Goal: Task Accomplishment & Management: Manage account settings

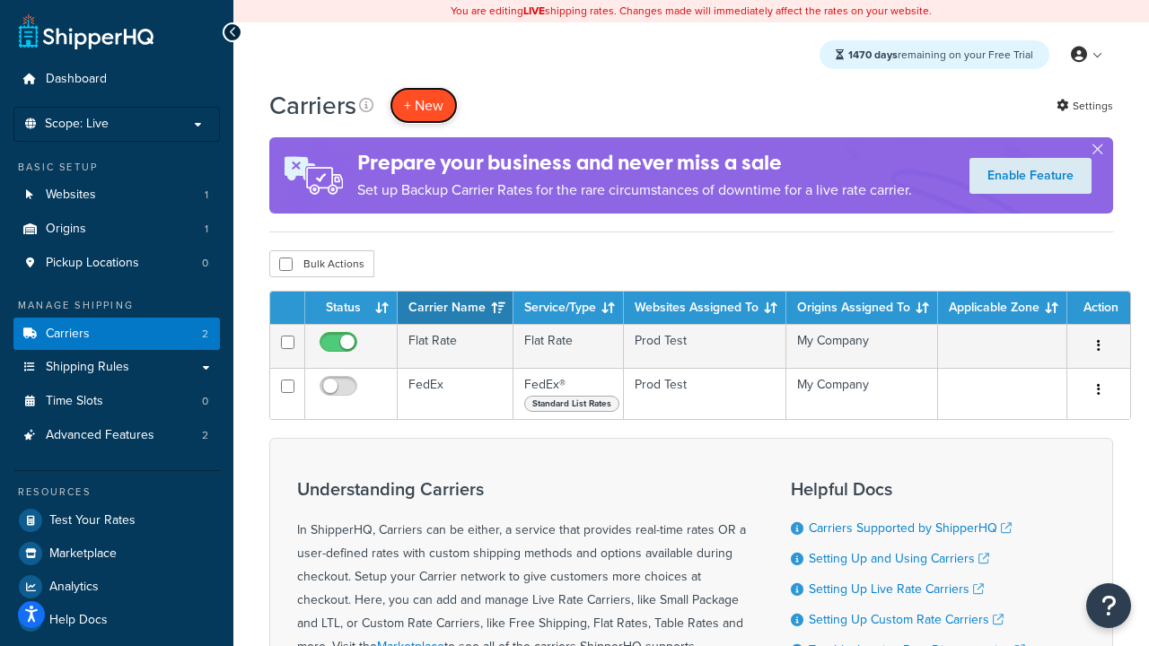
click at [424, 105] on button "+ New" at bounding box center [424, 105] width 68 height 37
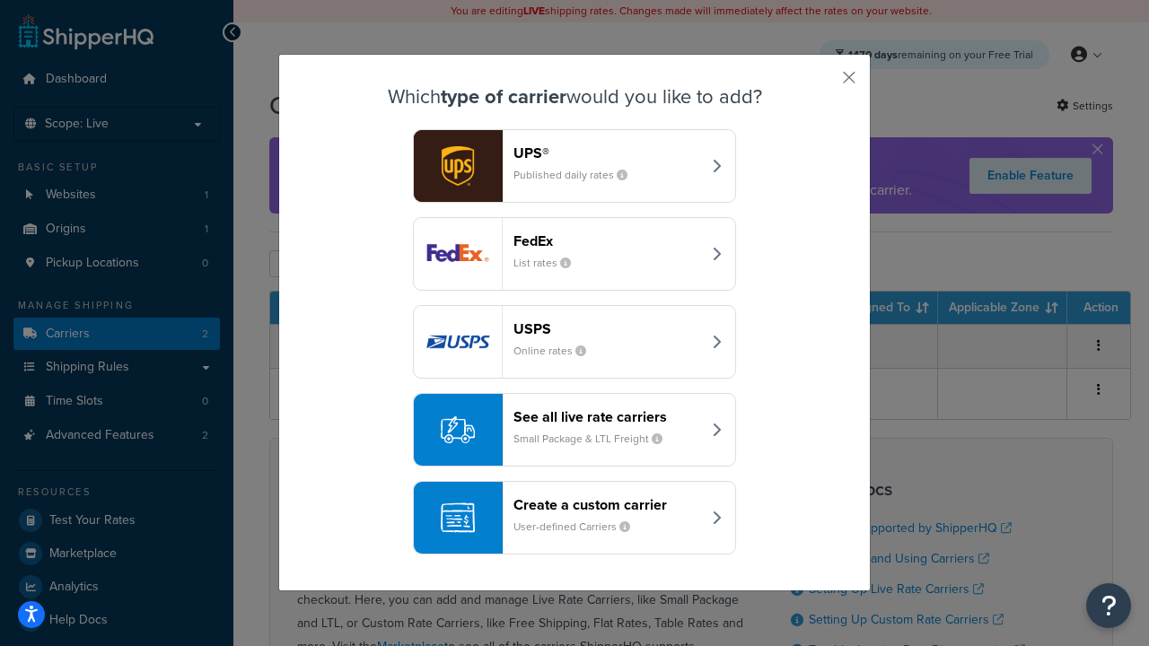
click at [574, 254] on div "FedEx List rates" at bounding box center [607, 253] width 188 height 43
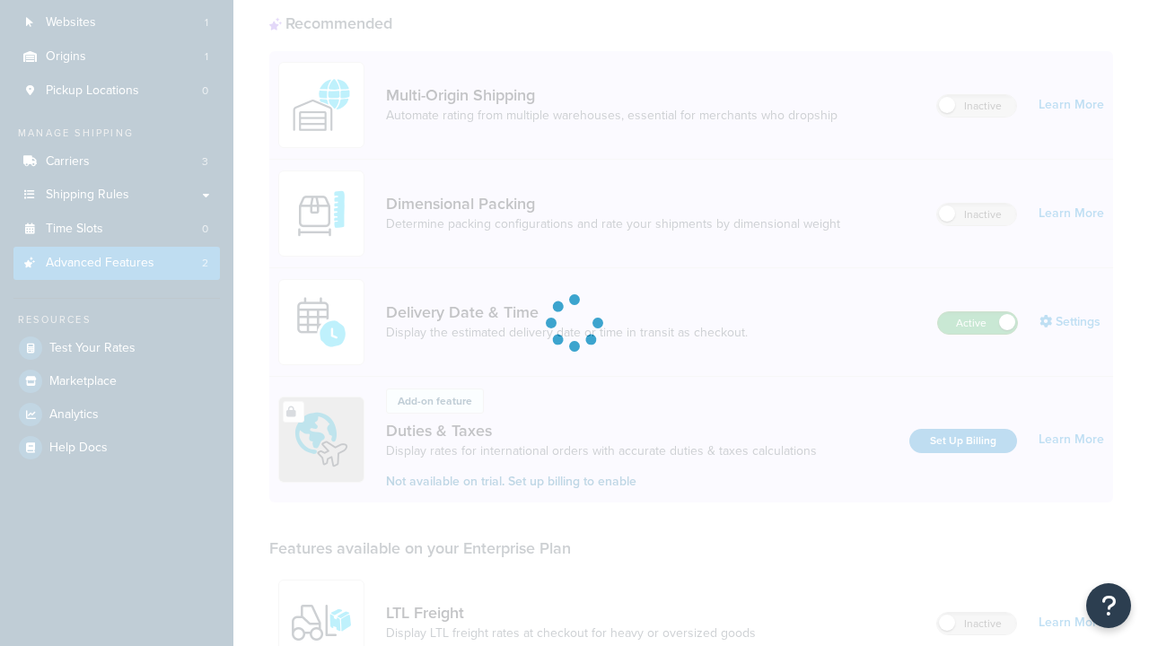
click at [977, 312] on label "Active" at bounding box center [977, 323] width 79 height 22
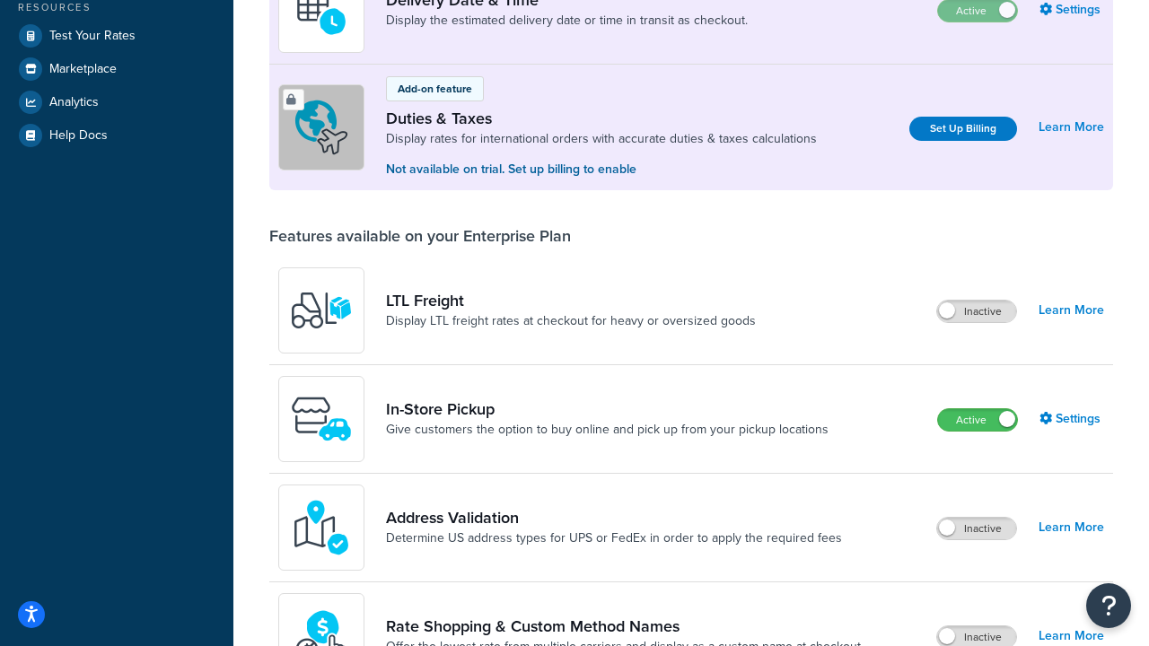
scroll to position [451, 0]
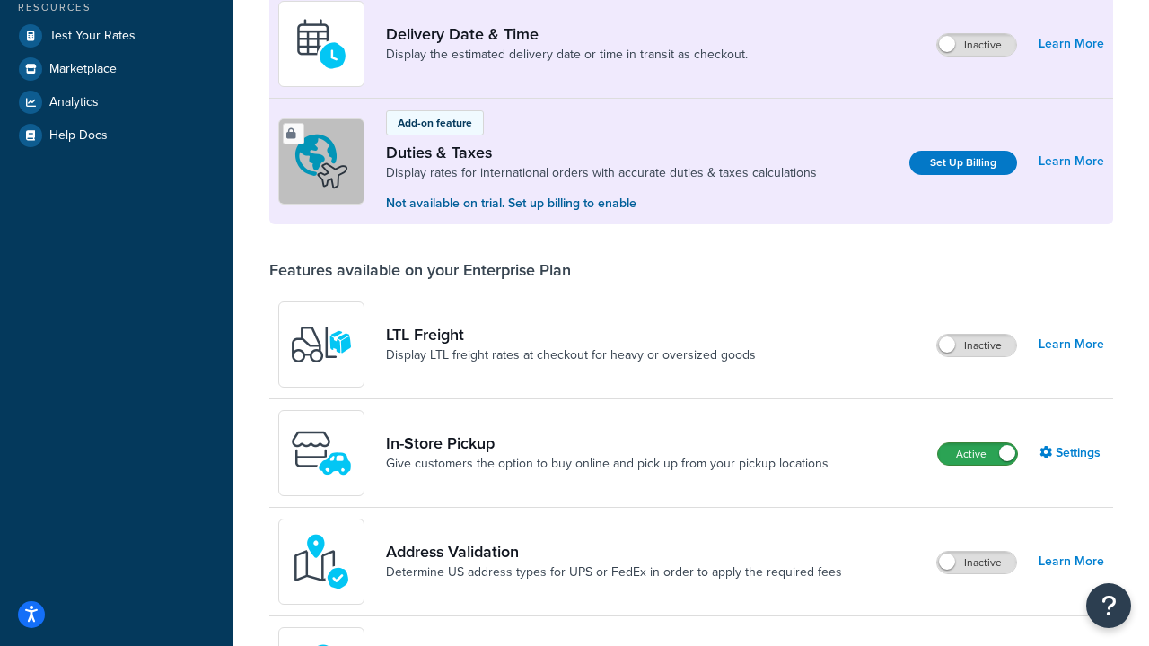
click at [977, 454] on label "Active" at bounding box center [977, 454] width 79 height 22
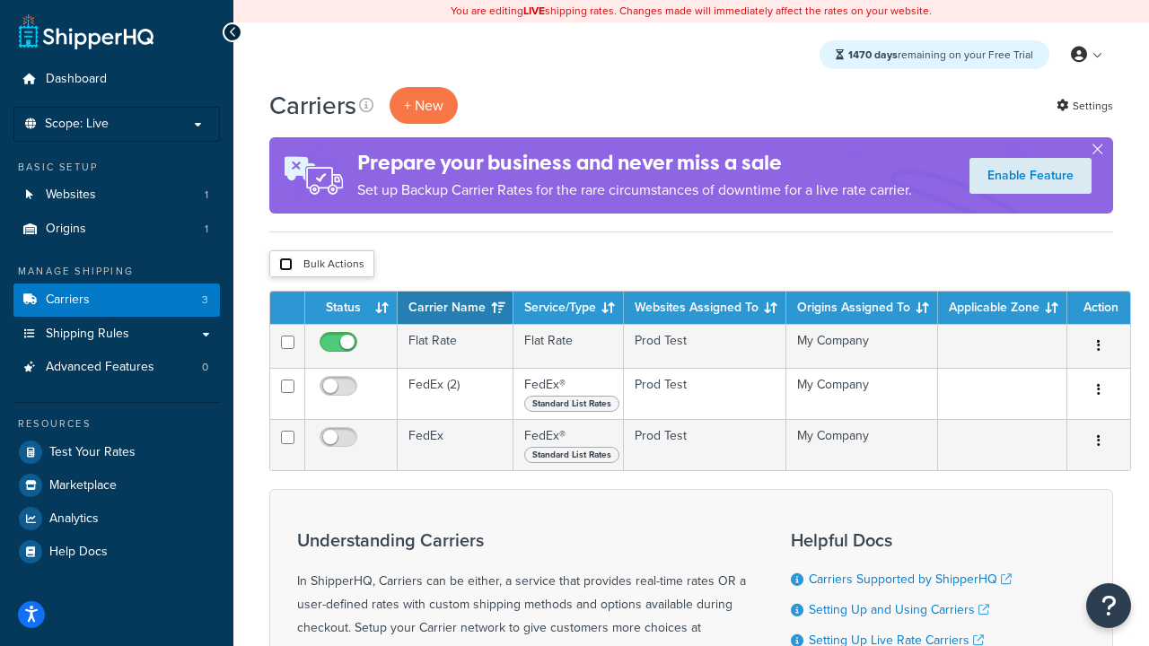
click at [285, 265] on input "checkbox" at bounding box center [285, 264] width 13 height 13
checkbox input "true"
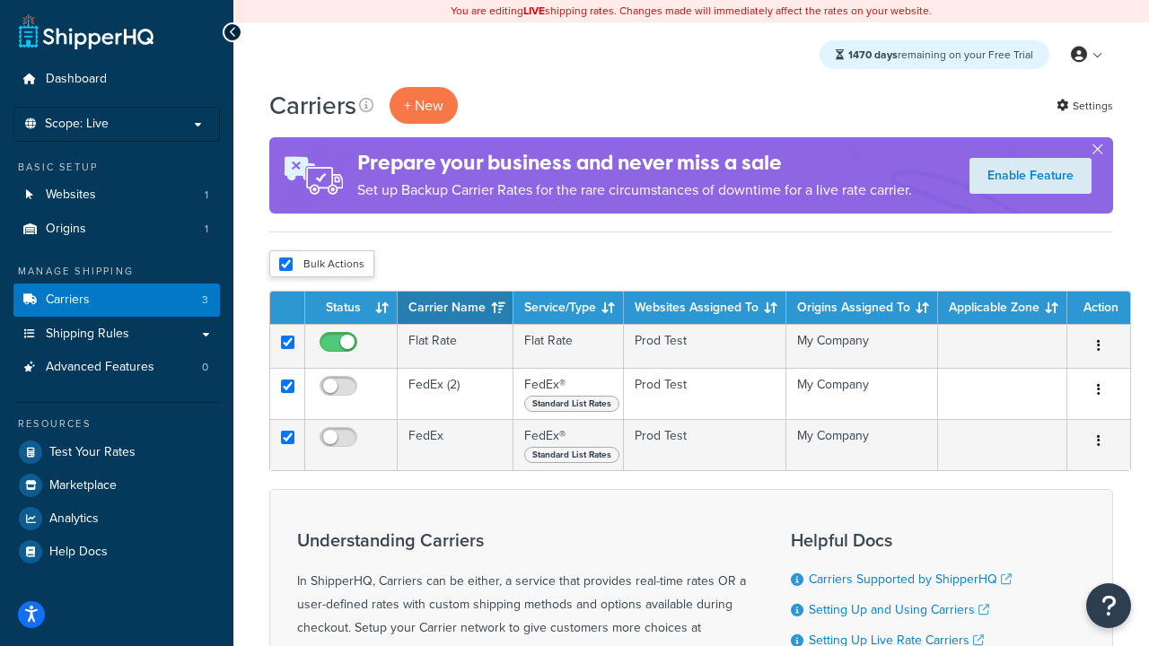
click at [0, 0] on button "Delete" at bounding box center [0, 0] width 0 height 0
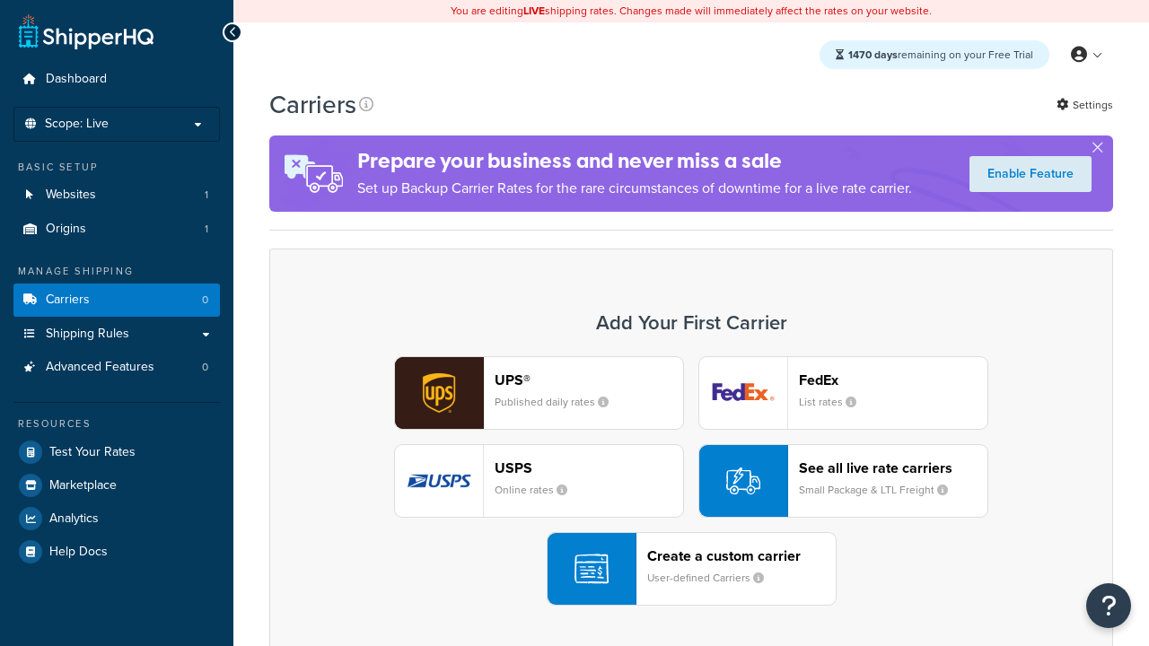
click at [691, 481] on div "UPS® Published daily rates FedEx List rates USPS Online rates See all live rate…" at bounding box center [691, 481] width 806 height 250
click at [893, 380] on header "FedEx" at bounding box center [893, 380] width 188 height 17
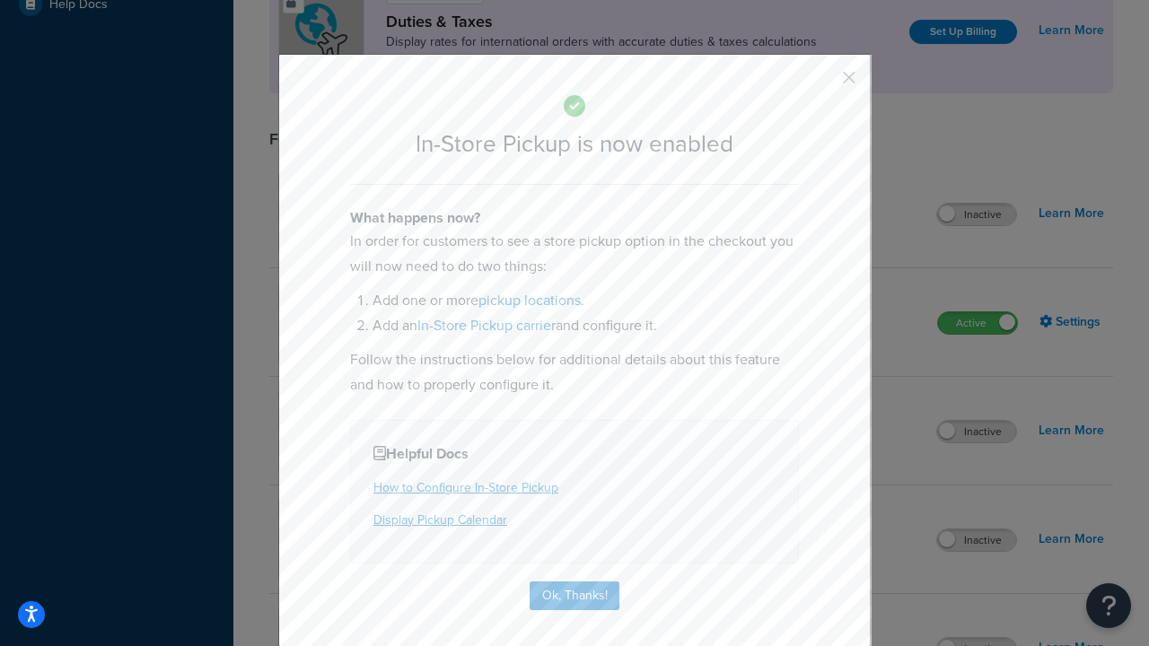
click at [822, 83] on button "button" at bounding box center [822, 84] width 4 height 4
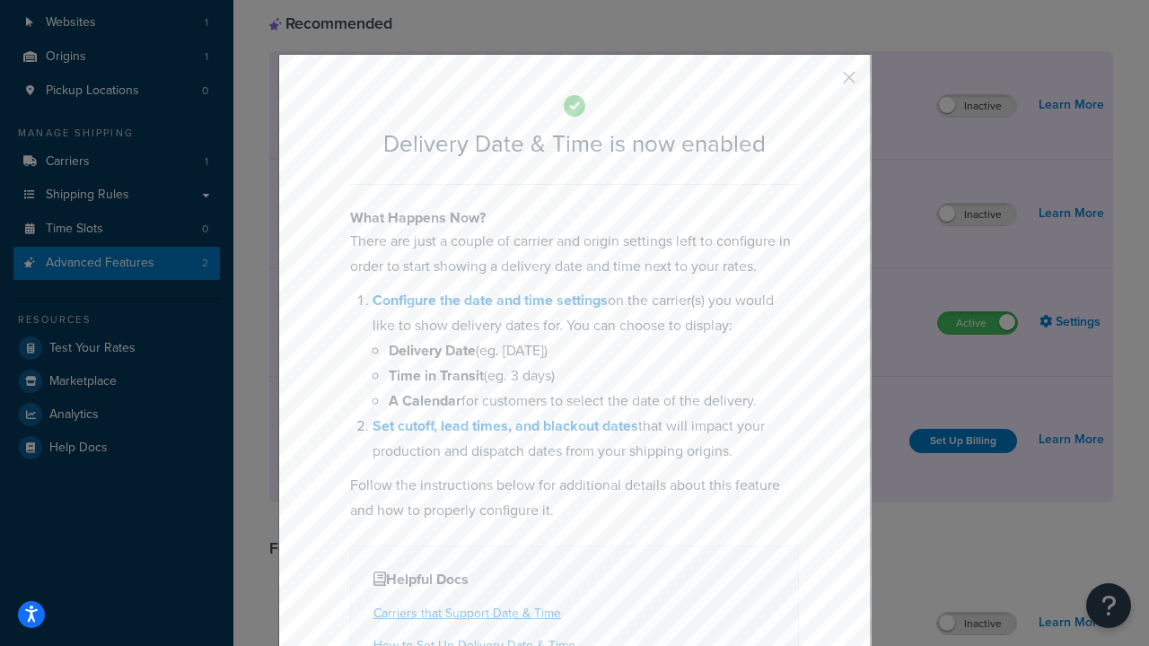
click at [822, 83] on button "button" at bounding box center [822, 84] width 4 height 4
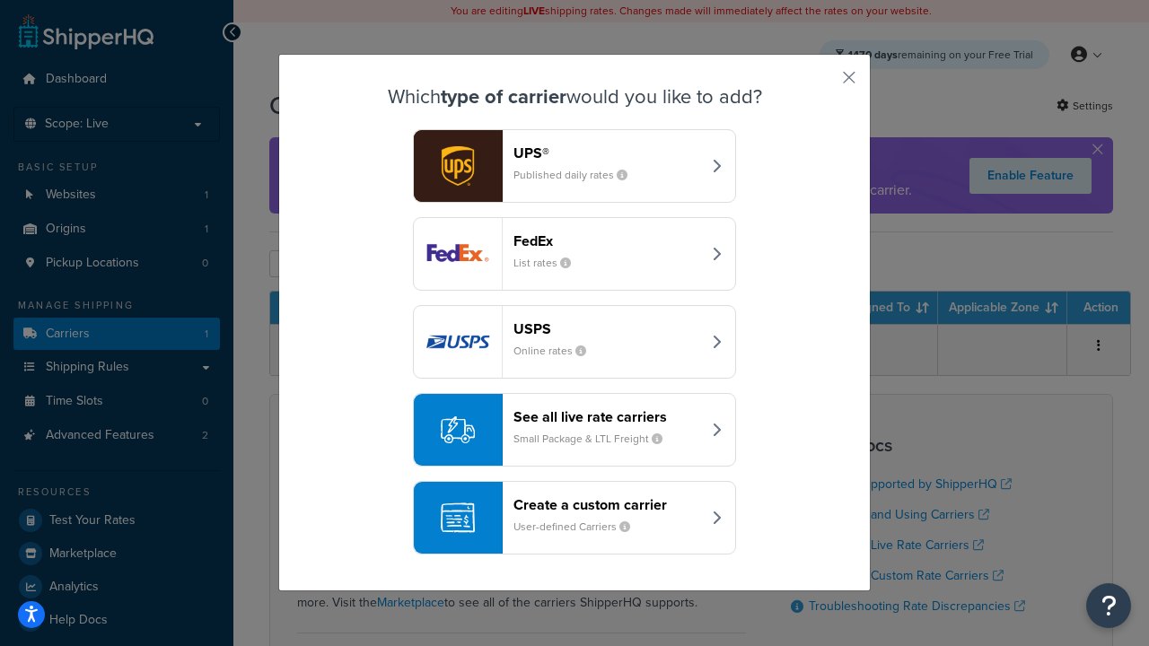
click at [574, 518] on div "Create a custom carrier User-defined Carriers" at bounding box center [607, 517] width 188 height 43
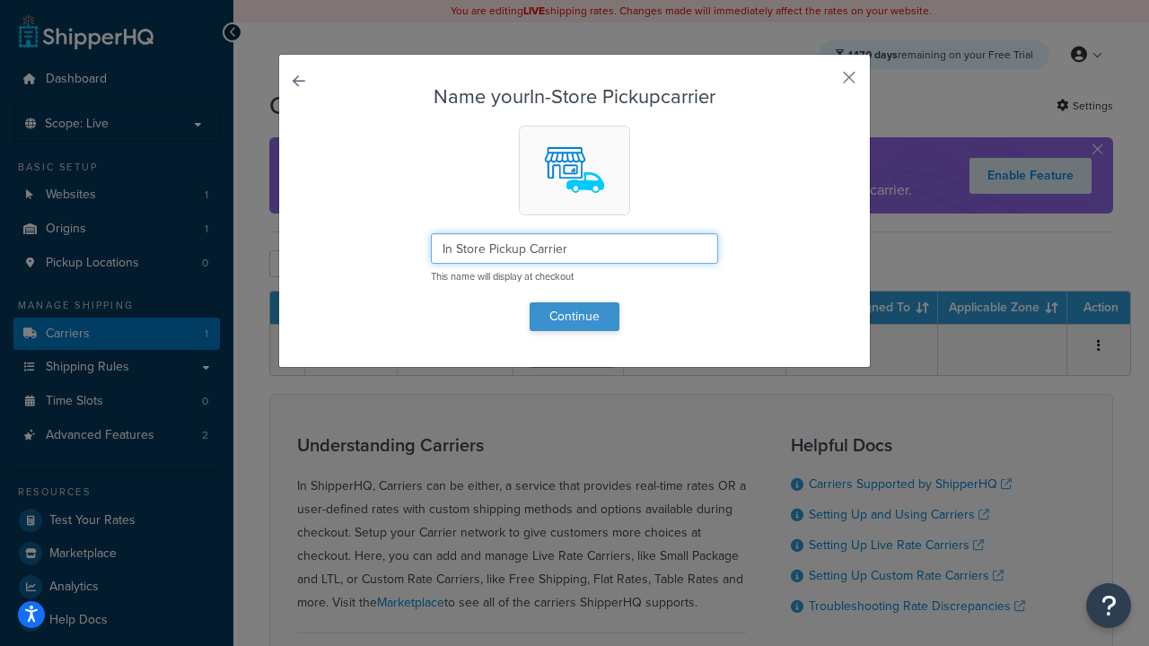
type input "In Store Pickup Carrier"
click at [574, 316] on button "Continue" at bounding box center [575, 316] width 90 height 29
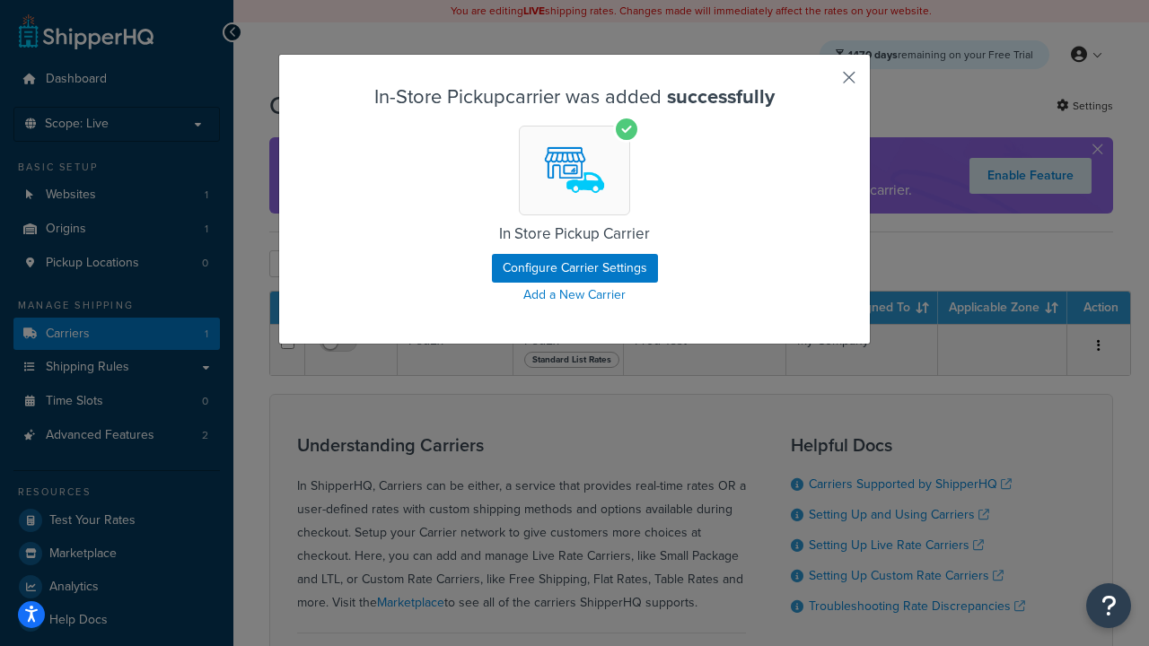
click at [822, 83] on button "button" at bounding box center [822, 84] width 4 height 4
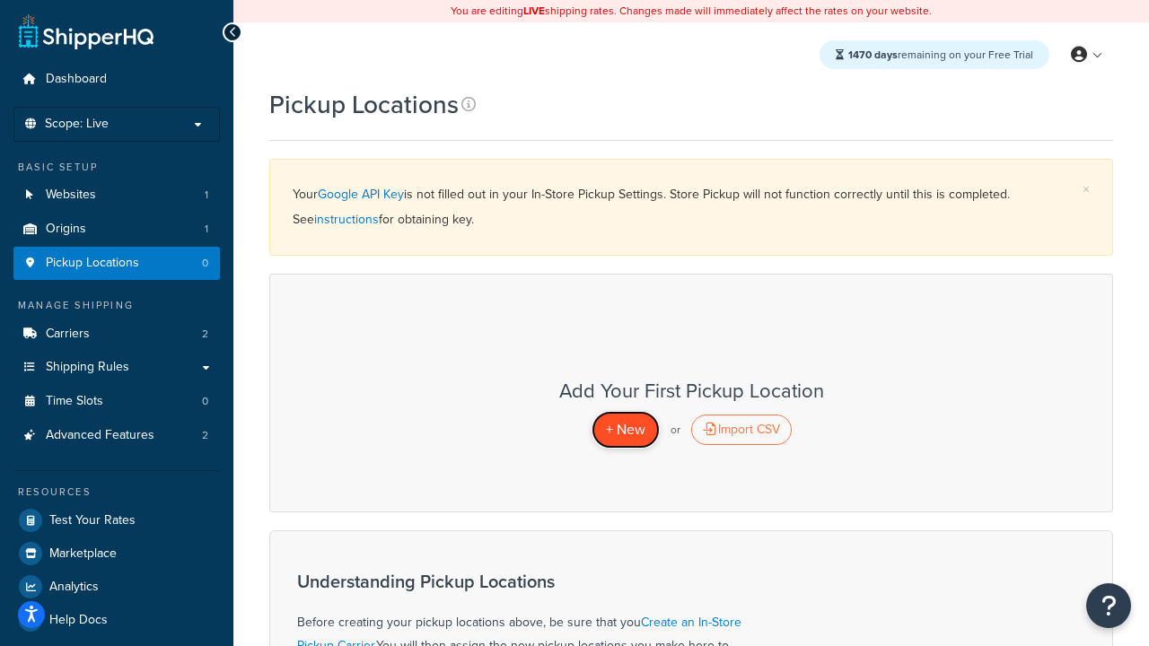
click at [625, 429] on span "+ New" at bounding box center [625, 429] width 39 height 21
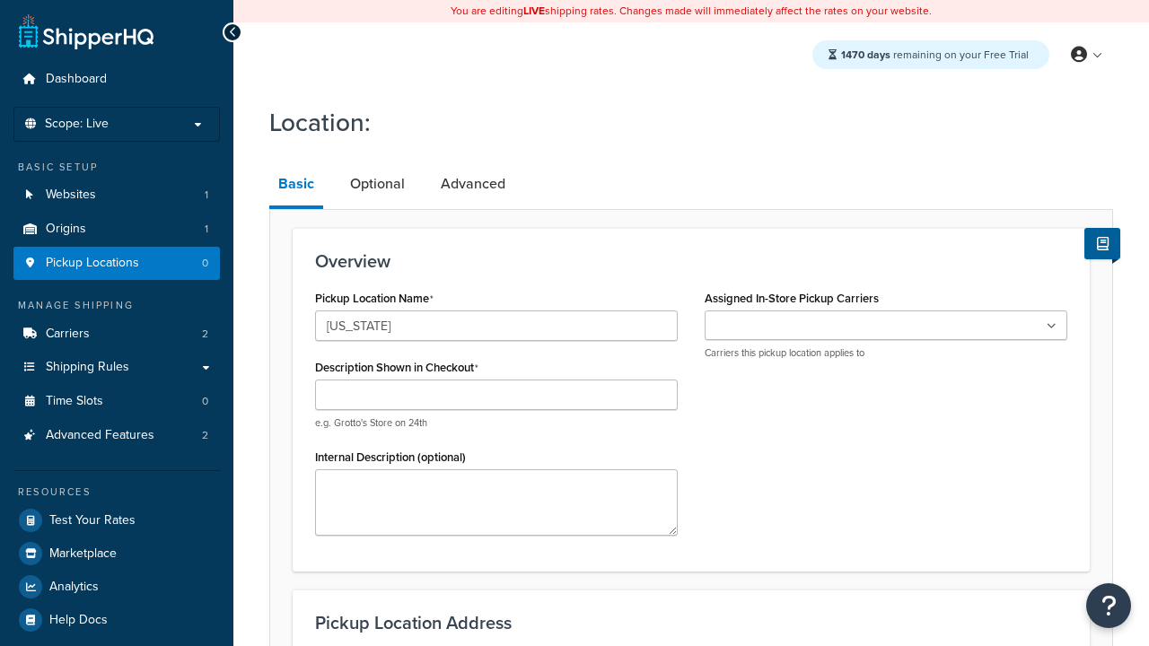
type input "[US_STATE]"
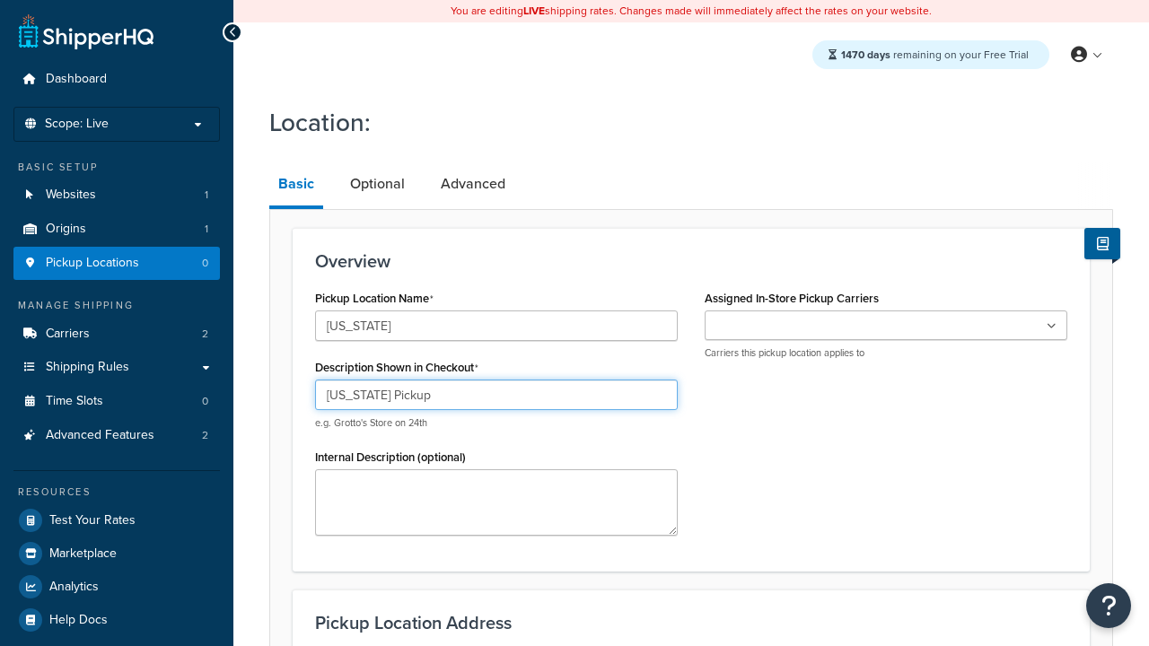
type input "[US_STATE] Pickup"
click at [886, 326] on ul at bounding box center [886, 326] width 363 height 30
type input "3385 Michelson Drive"
type input "Suite B"
type input "Irvine"
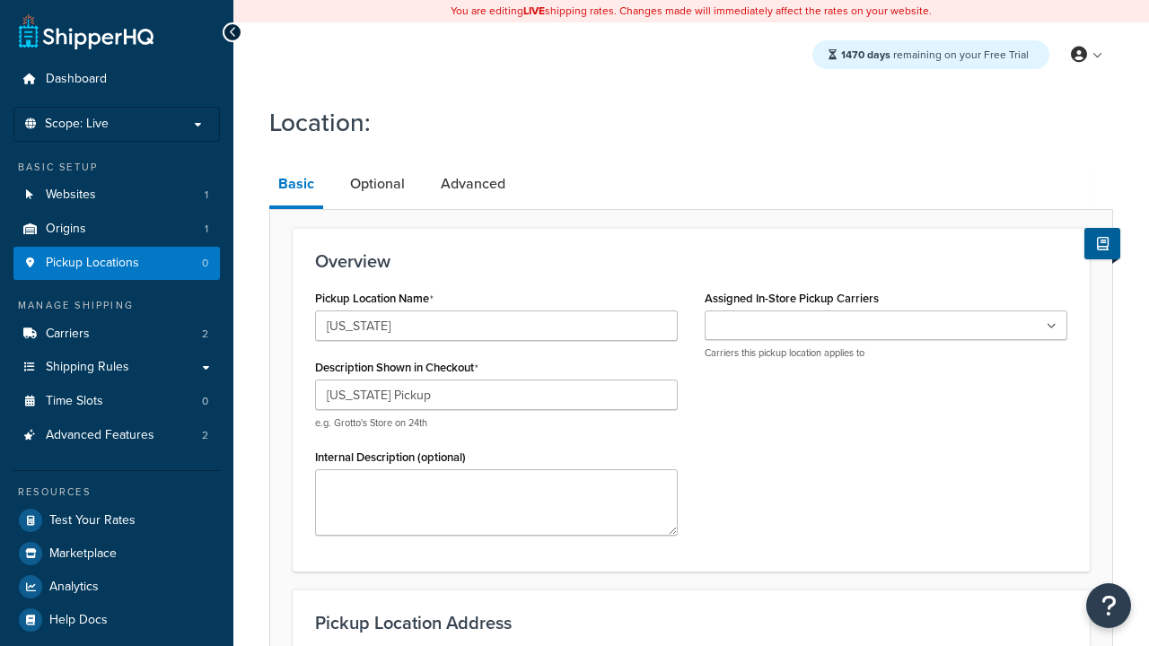
select select "5"
type input "Irvine"
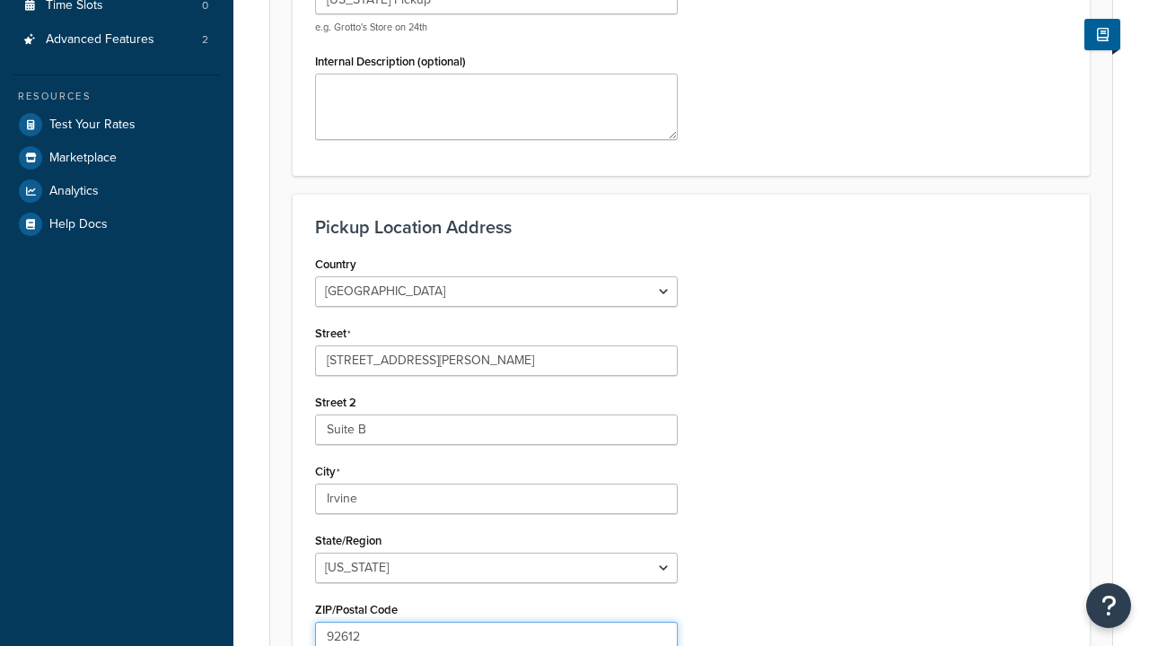
type input "92612"
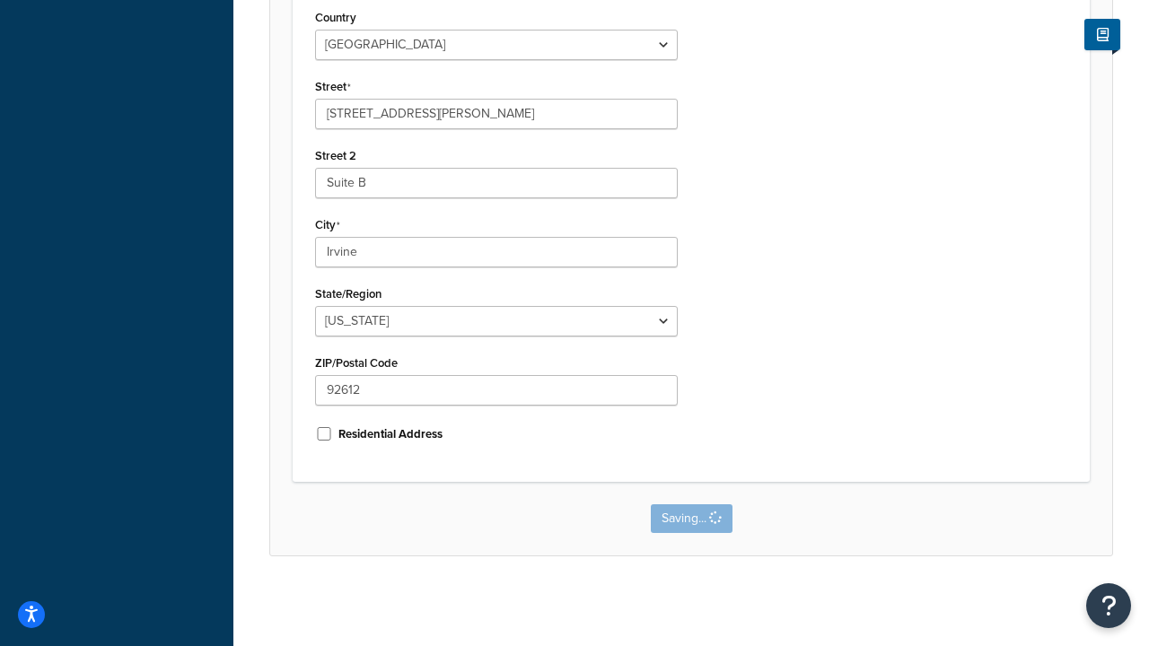
scroll to position [0, 0]
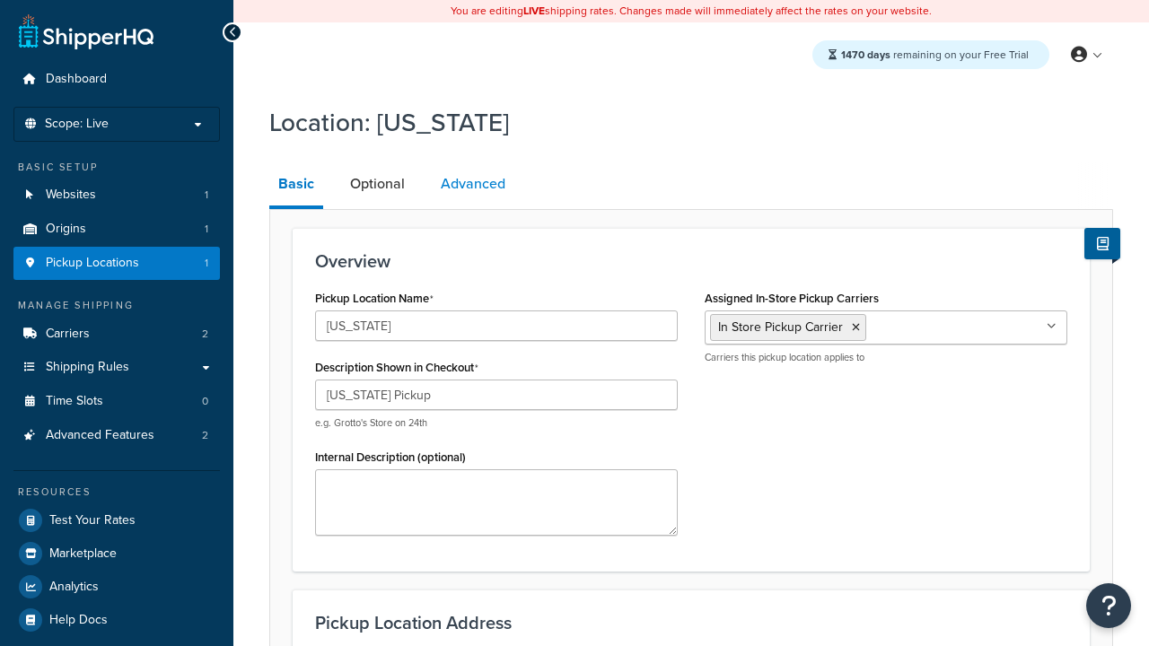
click at [473, 184] on link "Advanced" at bounding box center [473, 183] width 83 height 43
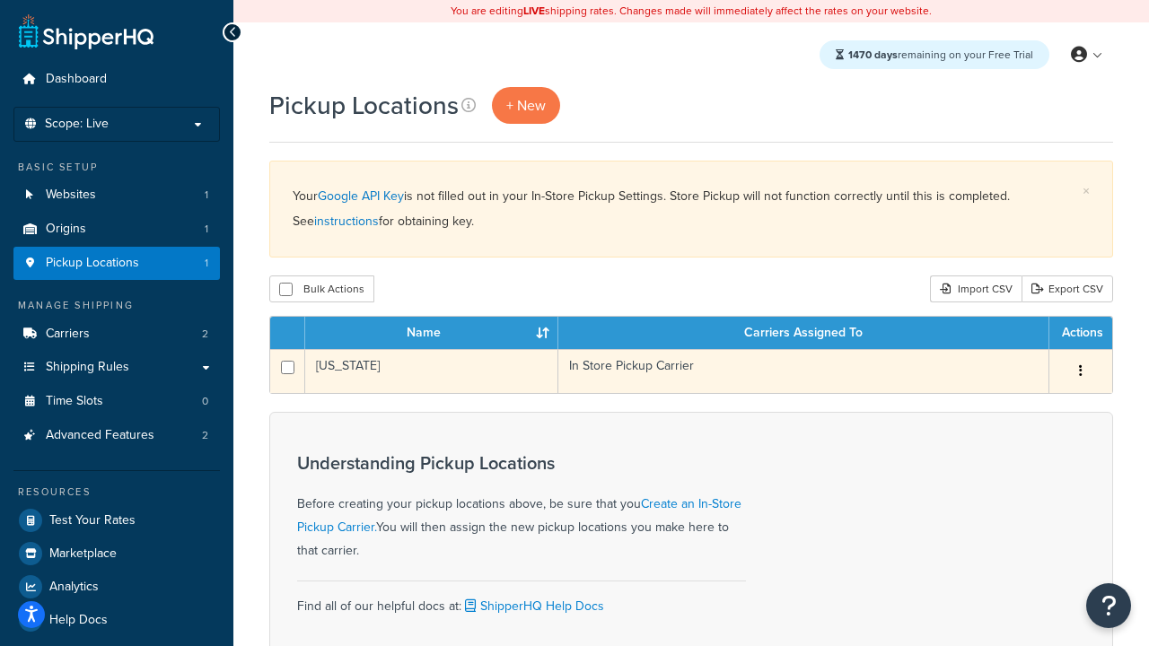
click at [1080, 372] on icon "button" at bounding box center [1081, 370] width 4 height 13
click at [0, 0] on link "Edit" at bounding box center [0, 0] width 0 height 0
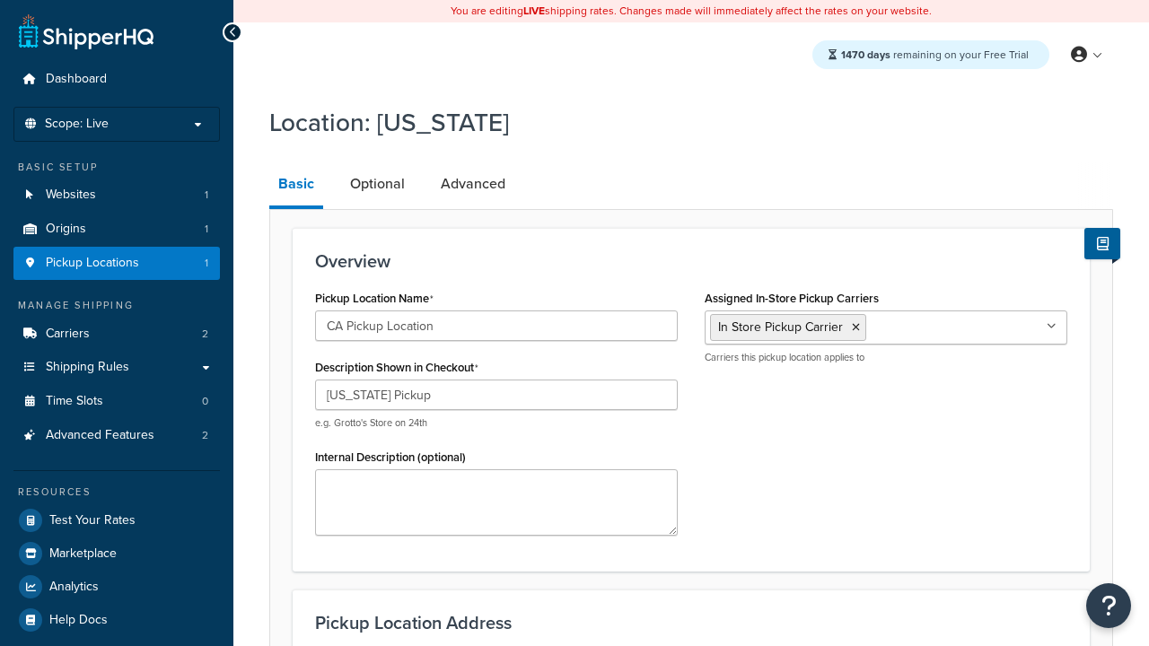
select select "5"
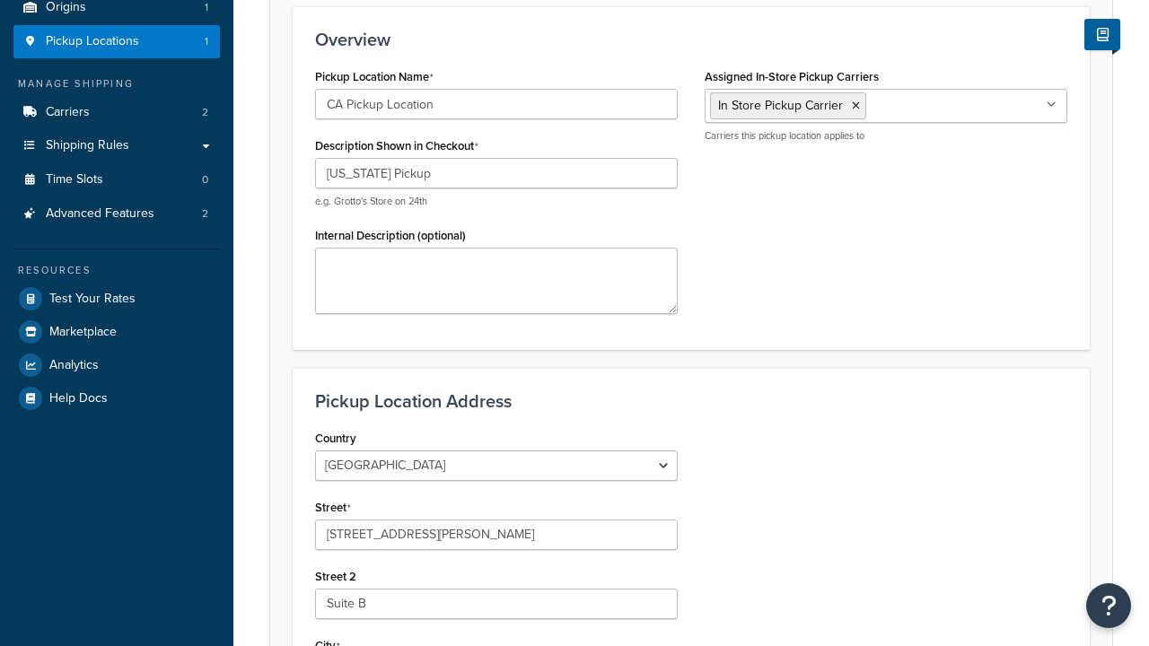
type input "CA Pickup Location"
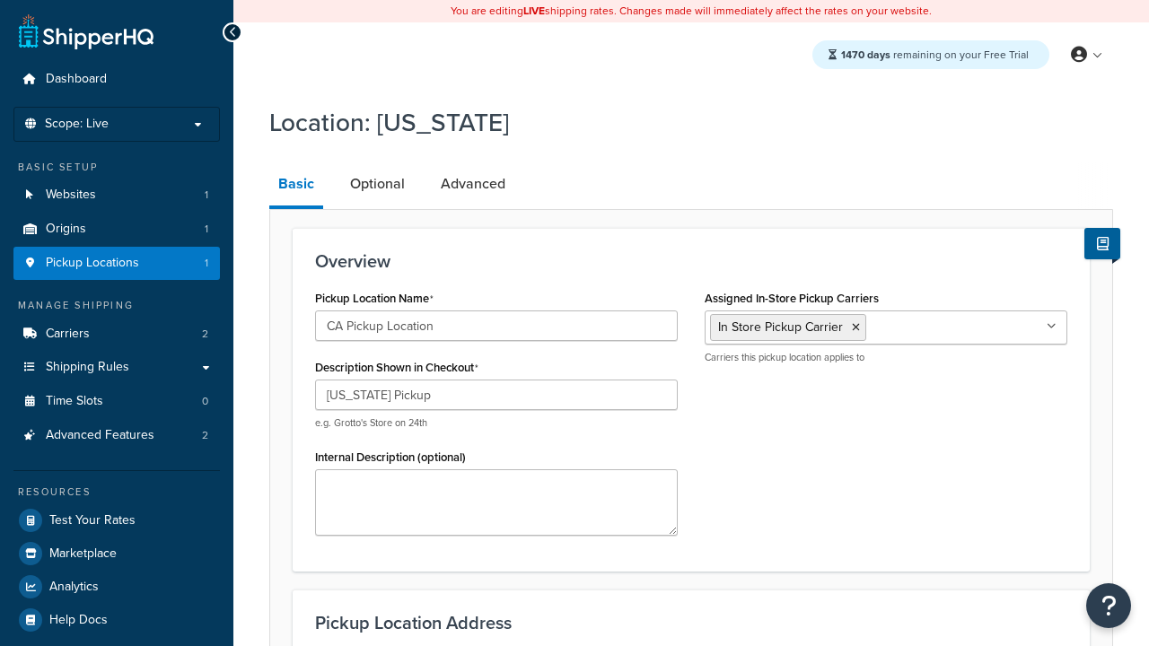
scroll to position [0, 0]
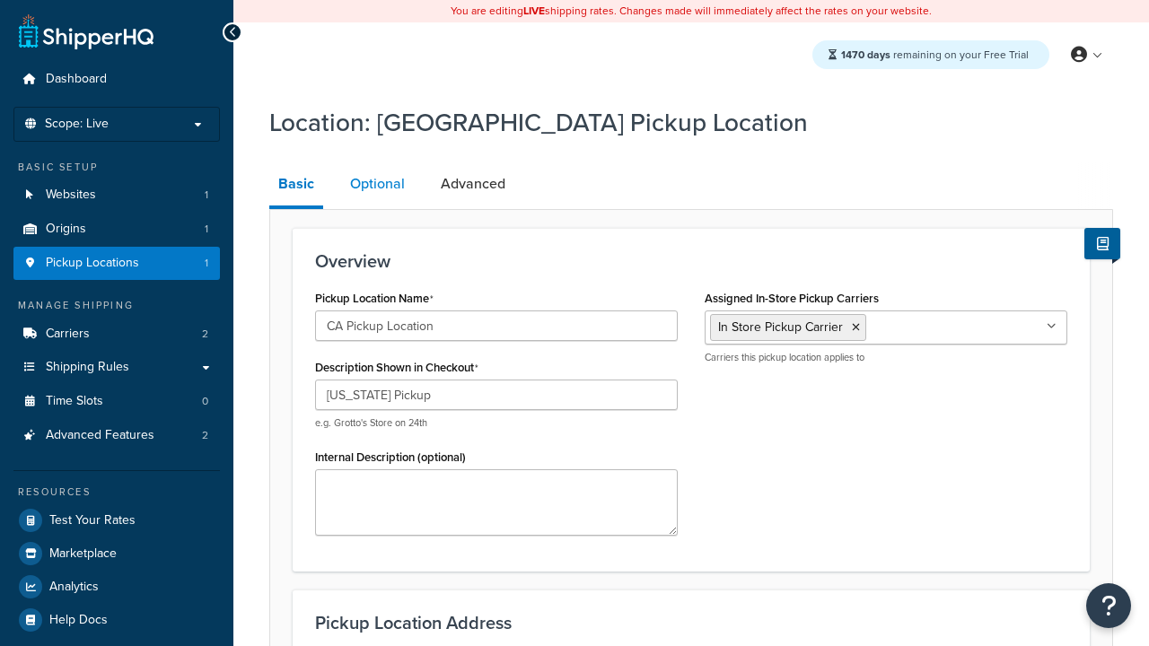
click at [377, 184] on link "Optional" at bounding box center [377, 183] width 73 height 43
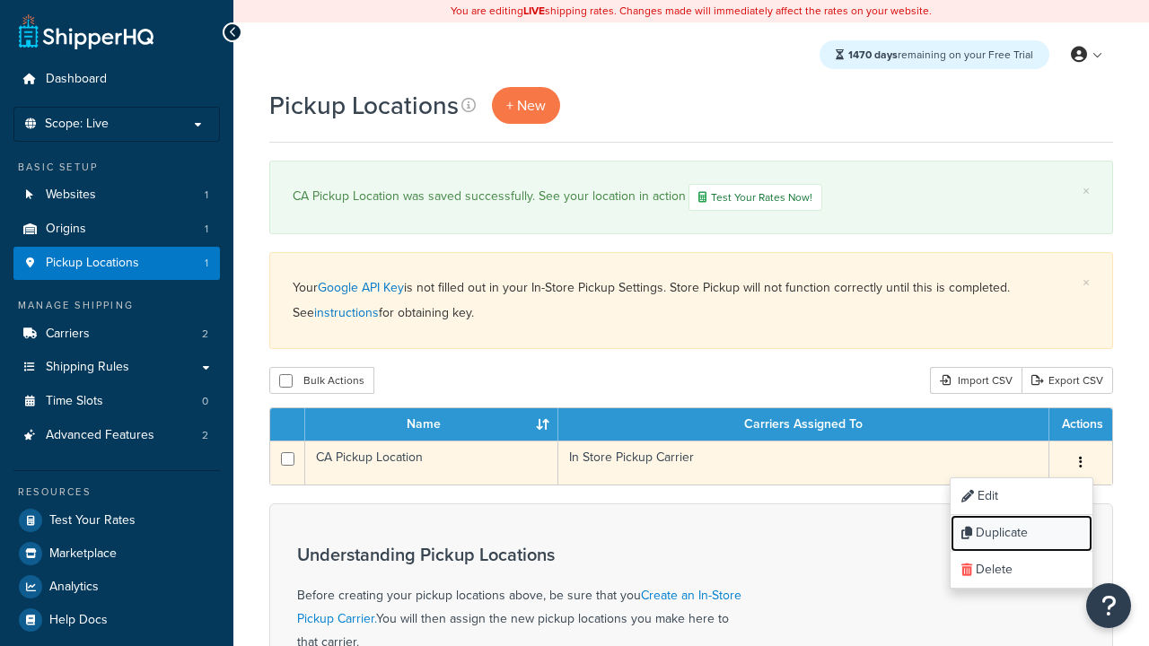
click at [1020, 535] on link "Duplicate" at bounding box center [1021, 533] width 142 height 37
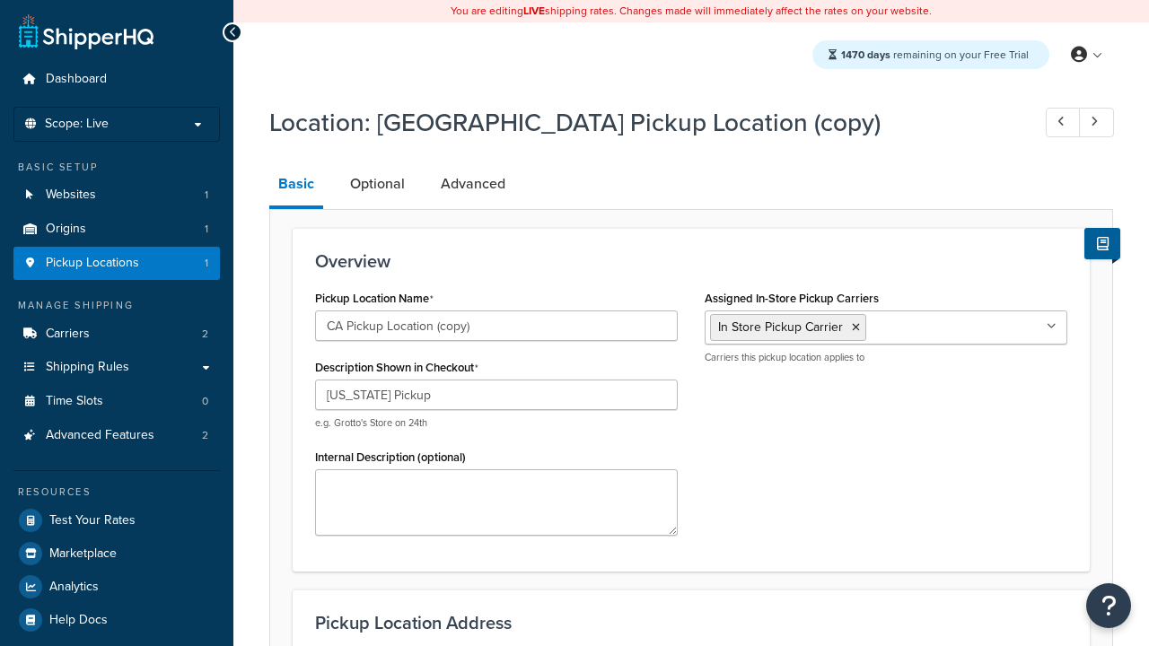
select select "5"
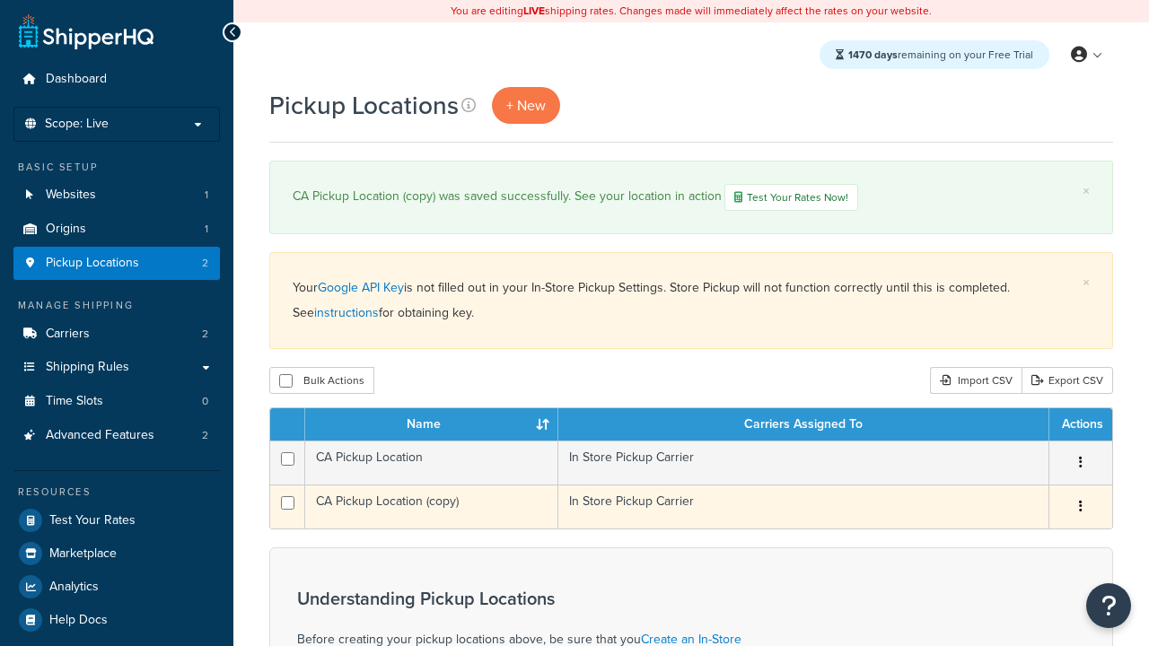
click at [1080, 509] on icon "button" at bounding box center [1081, 506] width 4 height 13
click at [0, 0] on link "Delete" at bounding box center [0, 0] width 0 height 0
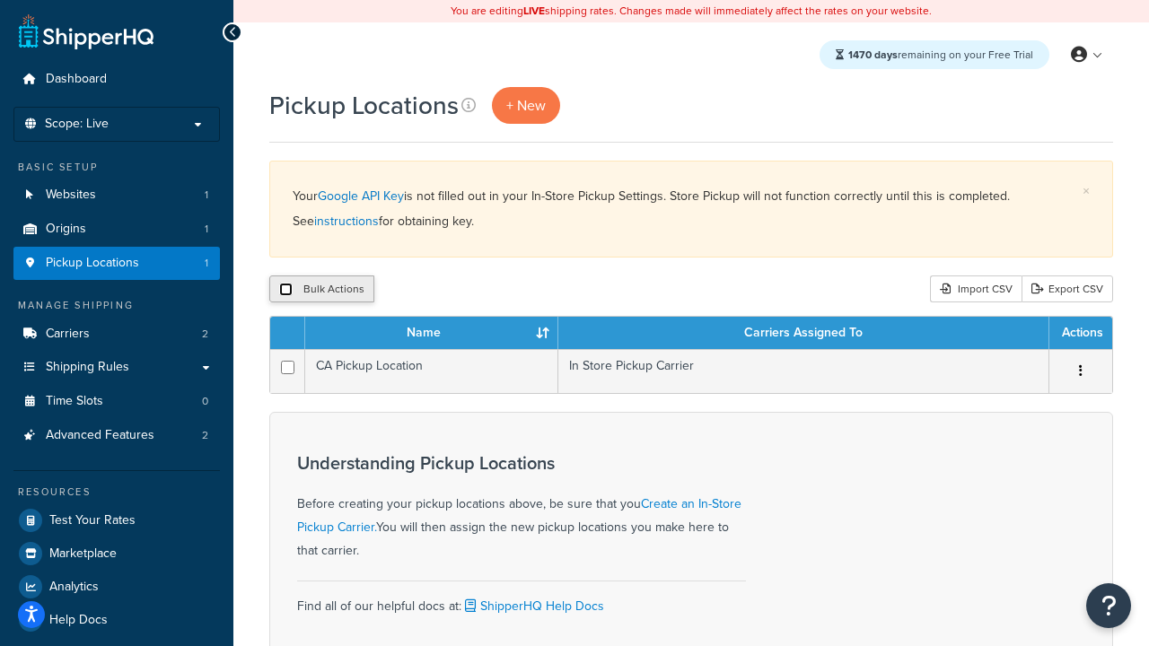
click at [285, 290] on input "checkbox" at bounding box center [285, 289] width 13 height 13
checkbox input "true"
click at [483, 290] on button "Delete" at bounding box center [479, 289] width 62 height 27
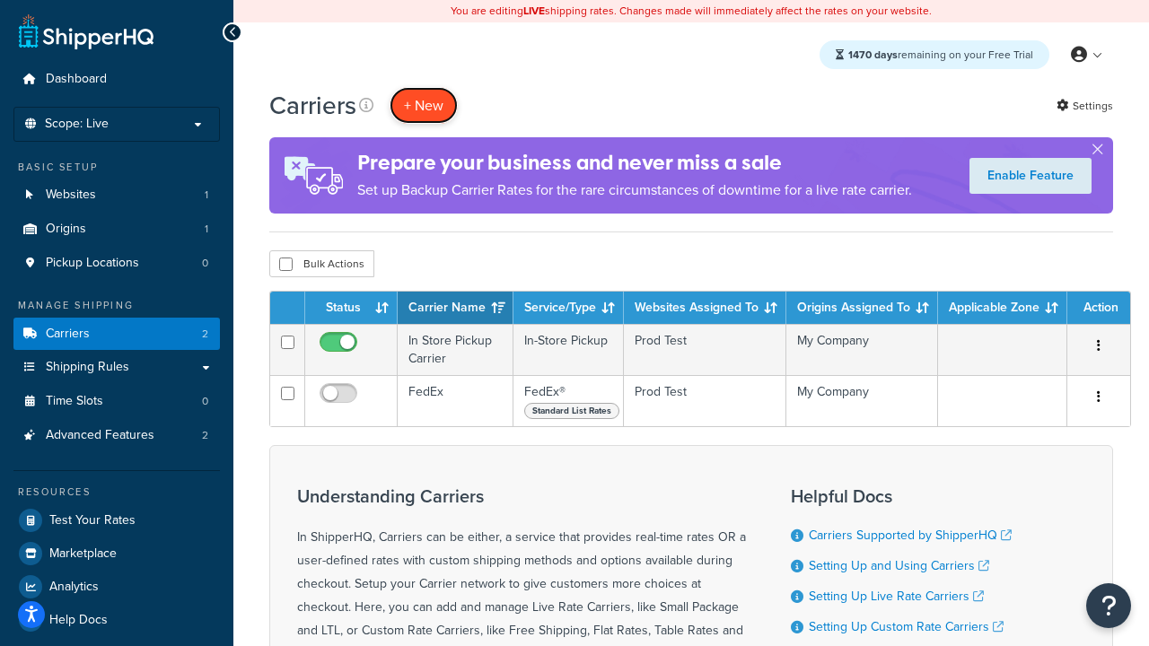
click at [424, 105] on button "+ New" at bounding box center [424, 105] width 68 height 37
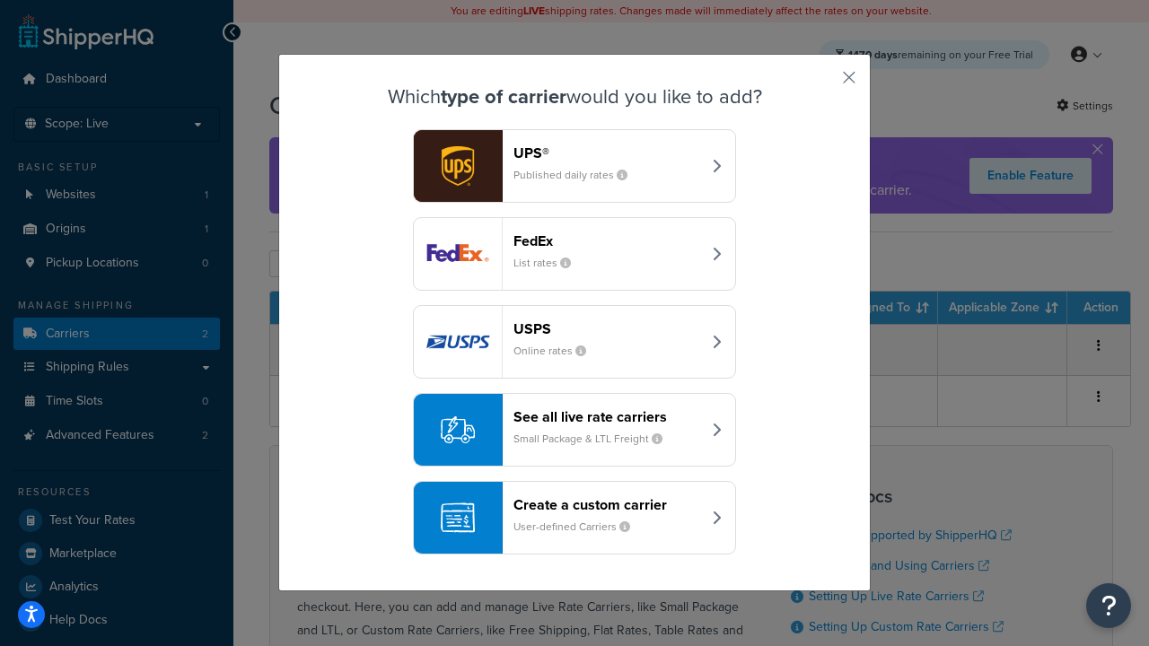
click at [574, 518] on div "Create a custom carrier User-defined Carriers" at bounding box center [607, 517] width 188 height 43
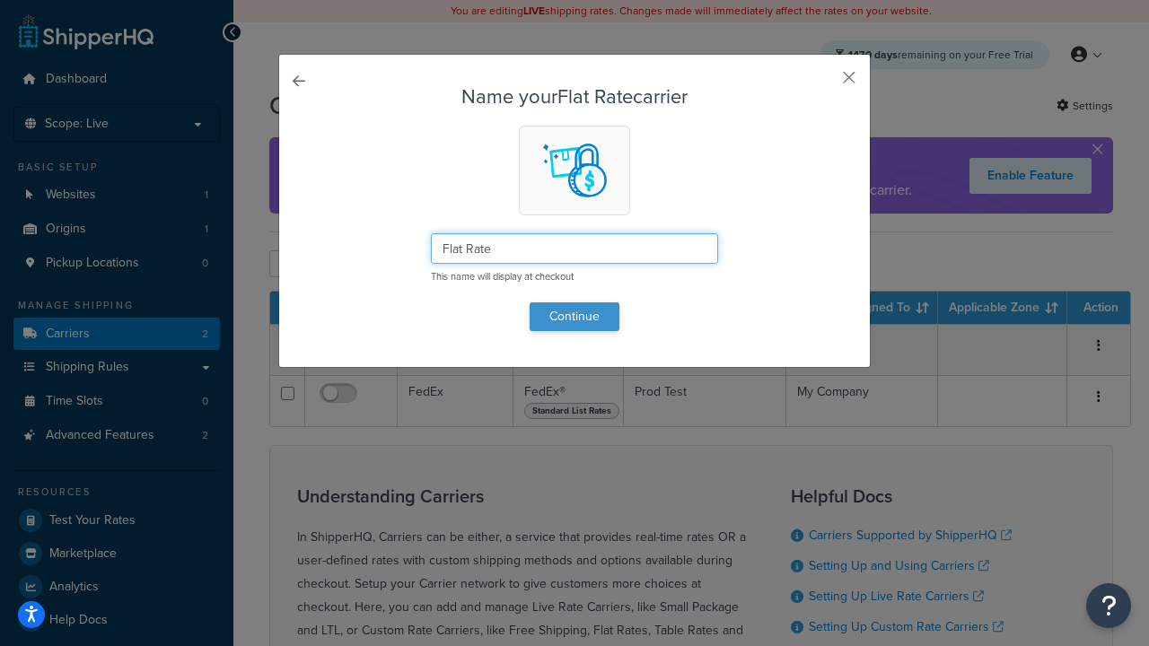
type input "Flat Rate"
click at [574, 316] on button "Continue" at bounding box center [575, 316] width 90 height 29
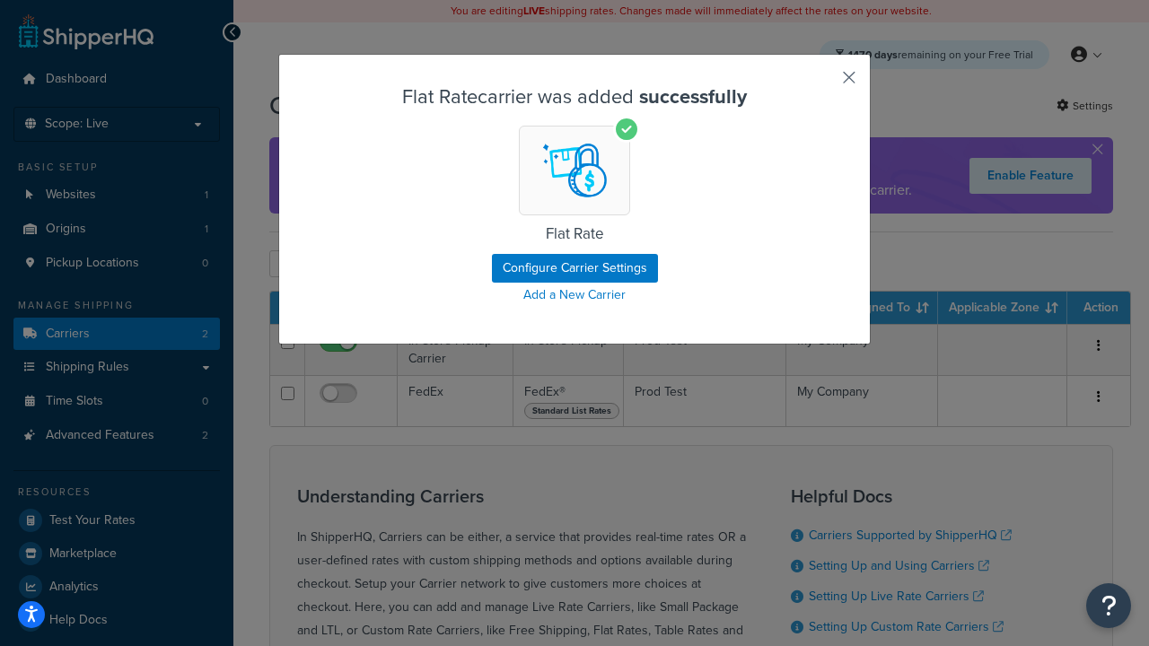
click at [822, 83] on button "button" at bounding box center [822, 84] width 4 height 4
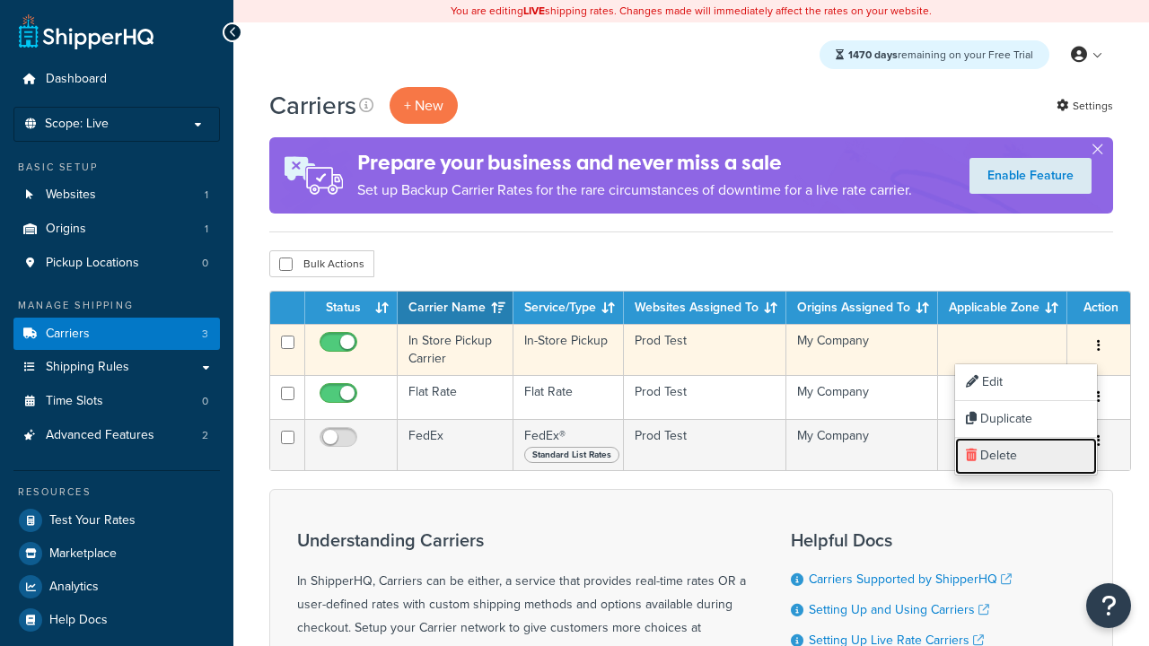
click at [1026, 456] on link "Delete" at bounding box center [1026, 456] width 142 height 37
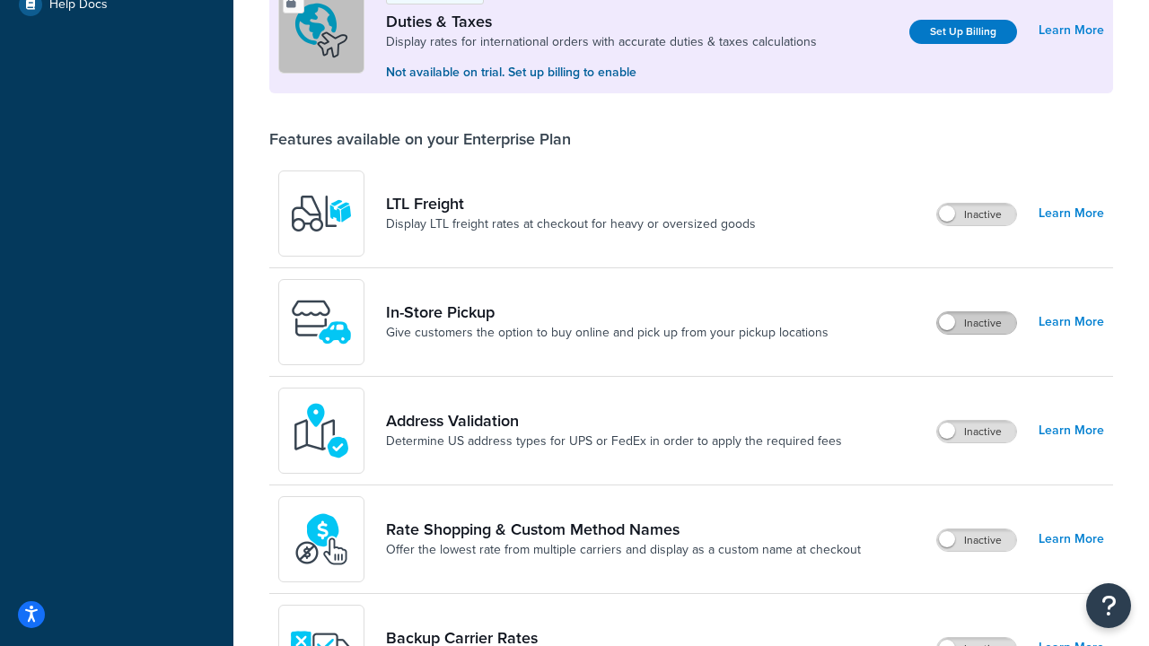
scroll to position [547, 0]
